Goal: Find specific page/section: Find specific page/section

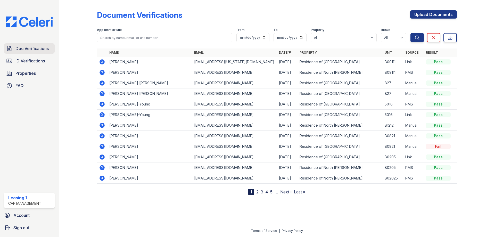
click at [38, 51] on span "Doc Verifications" at bounding box center [31, 48] width 33 height 6
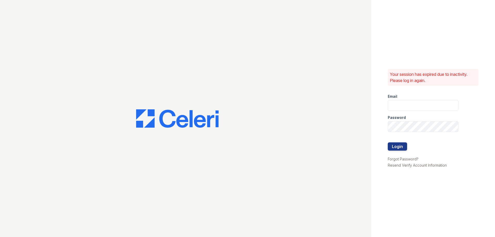
type input "[EMAIL_ADDRESS][DOMAIN_NAME]"
click at [401, 147] on button "Login" at bounding box center [397, 146] width 19 height 8
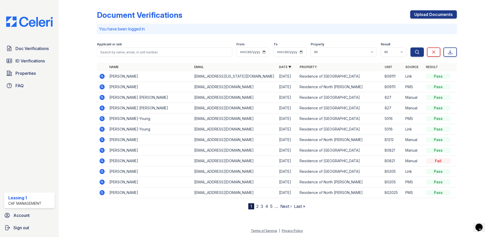
click at [101, 99] on icon at bounding box center [102, 97] width 5 height 5
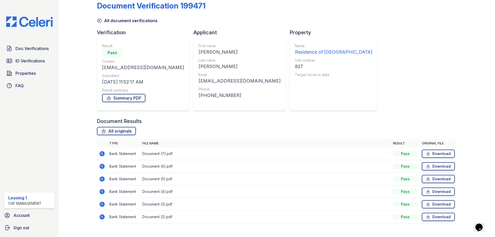
scroll to position [18, 0]
